Goal: Information Seeking & Learning: Learn about a topic

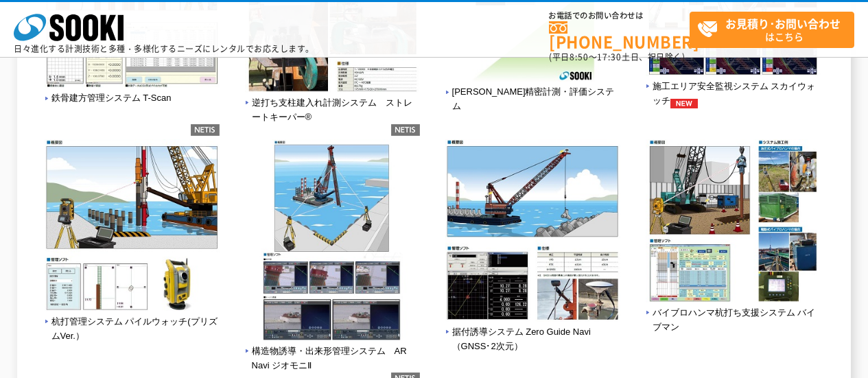
scroll to position [1030, 0]
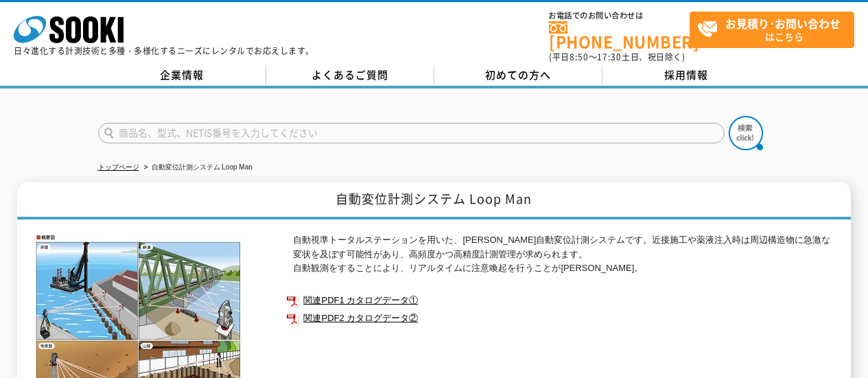
scroll to position [69, 0]
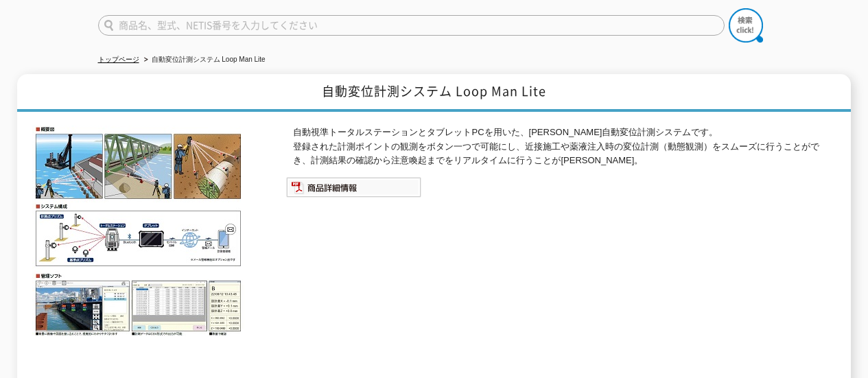
scroll to position [137, 0]
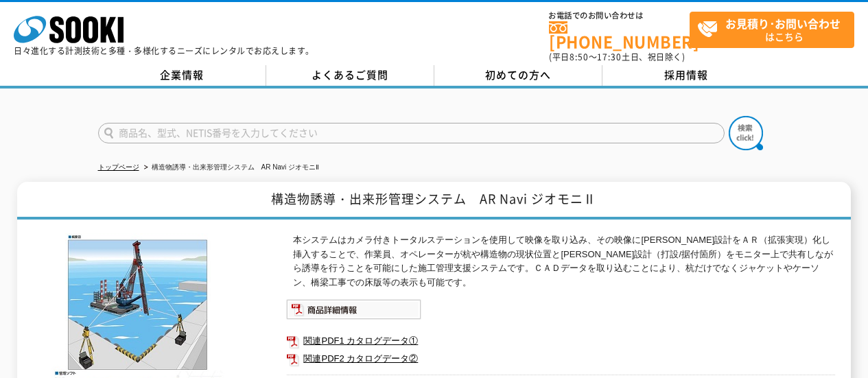
scroll to position [137, 0]
